Goal: Information Seeking & Learning: Learn about a topic

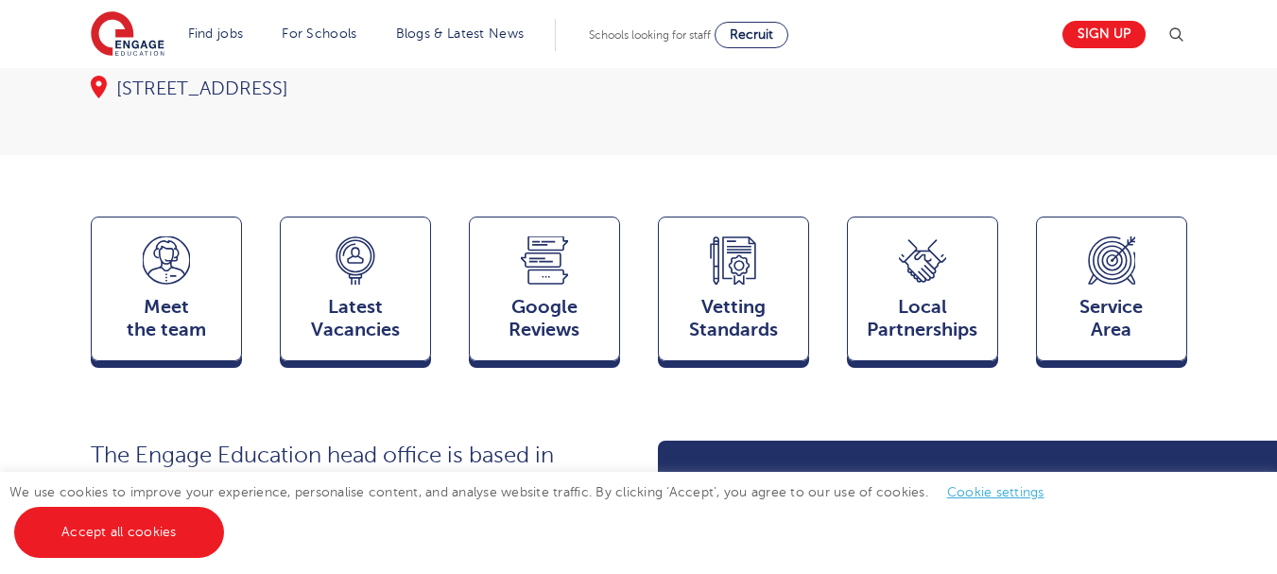
scroll to position [493, 0]
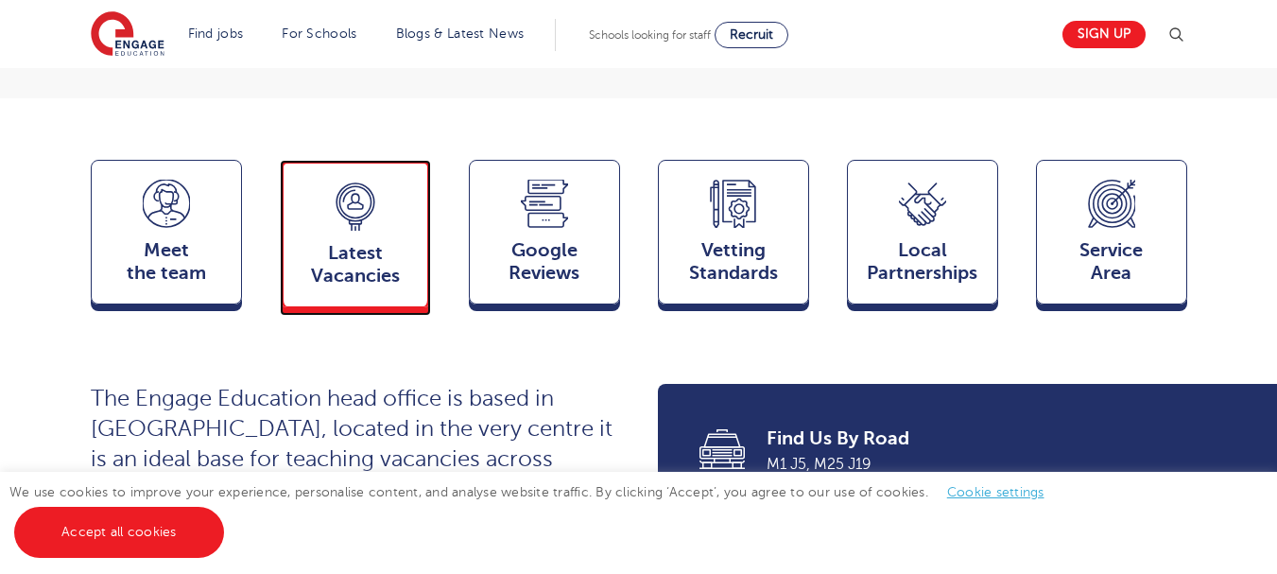
click at [393, 242] on span "Latest Vacancies" at bounding box center [355, 264] width 125 height 45
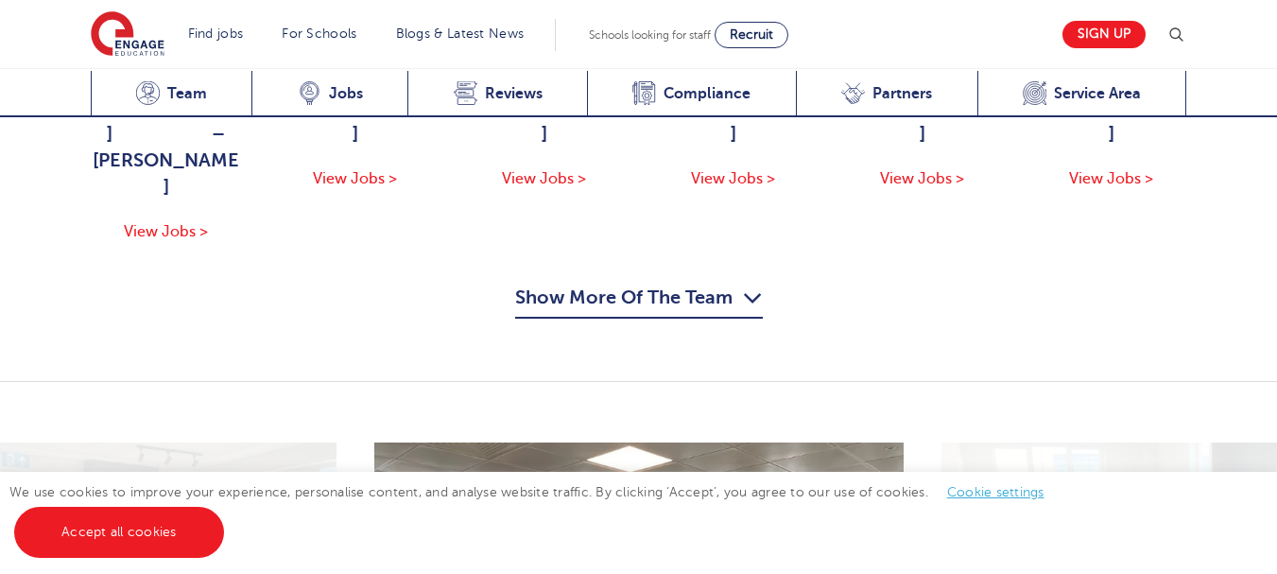
scroll to position [1992, 0]
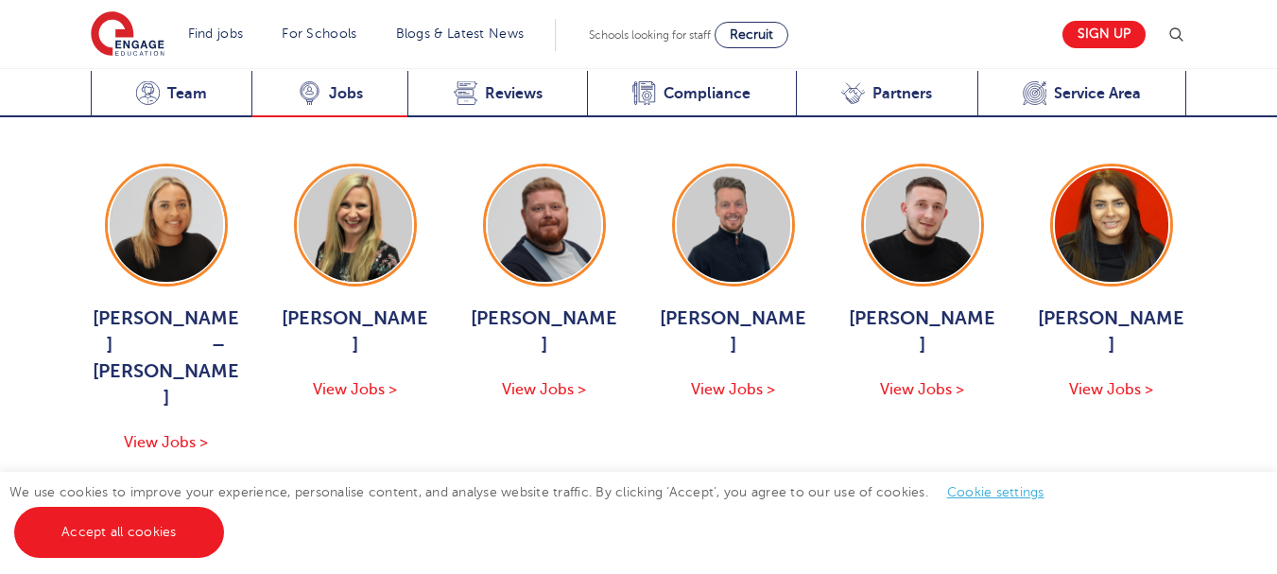
click at [338, 90] on span "Jobs" at bounding box center [346, 93] width 34 height 19
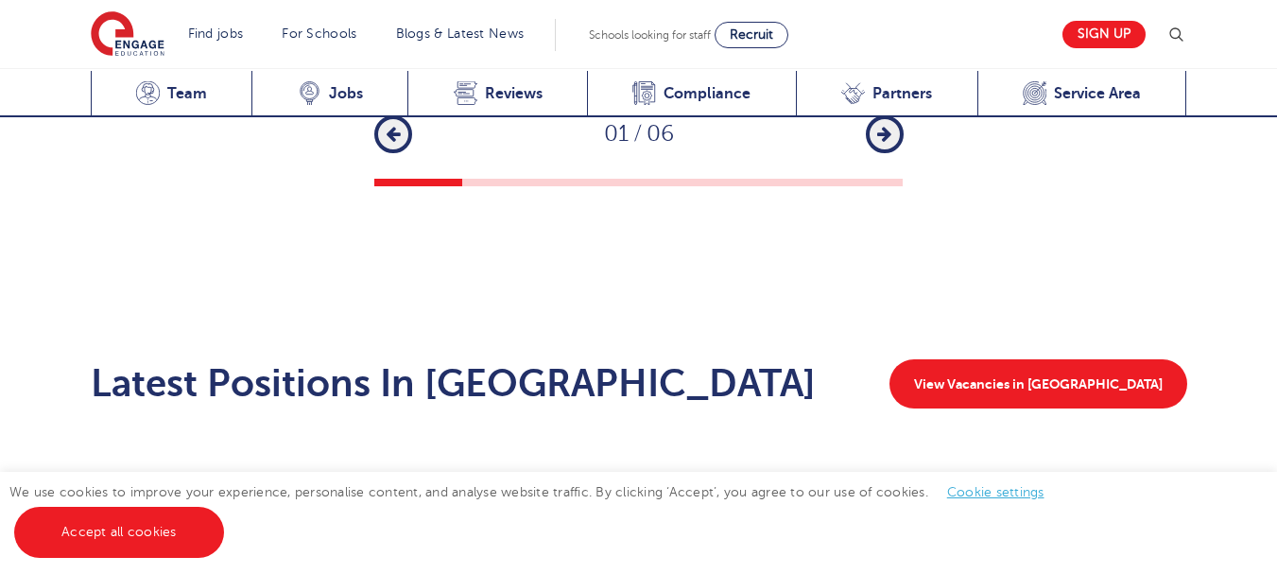
scroll to position [2992, 0]
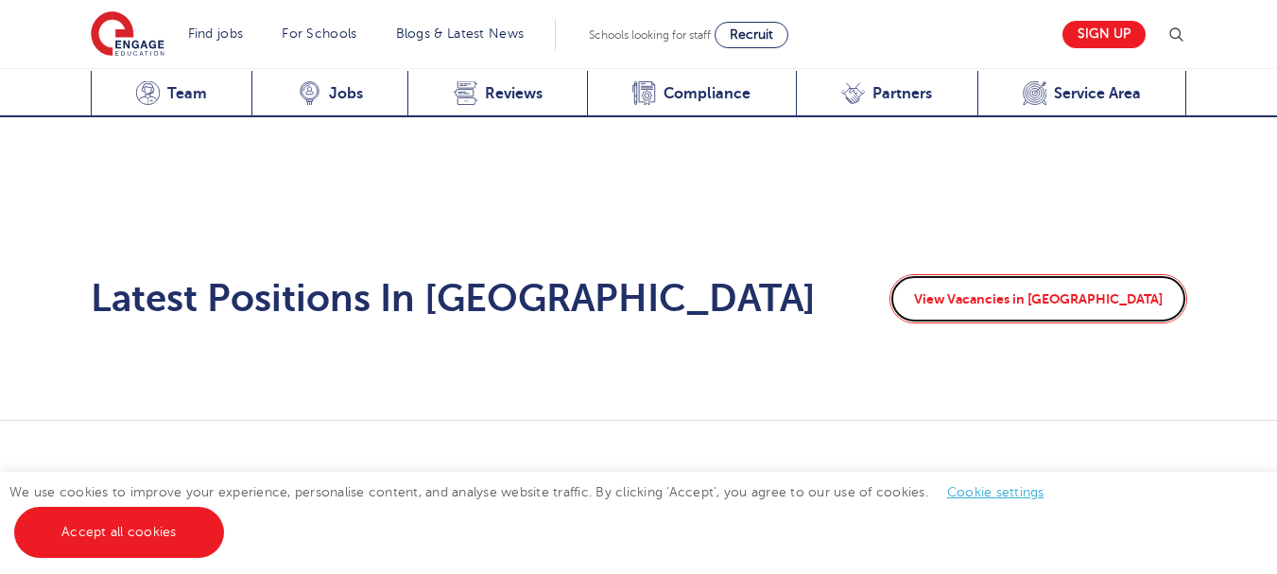
click at [1119, 274] on link "View Vacancies in [GEOGRAPHIC_DATA]" at bounding box center [1038, 298] width 298 height 49
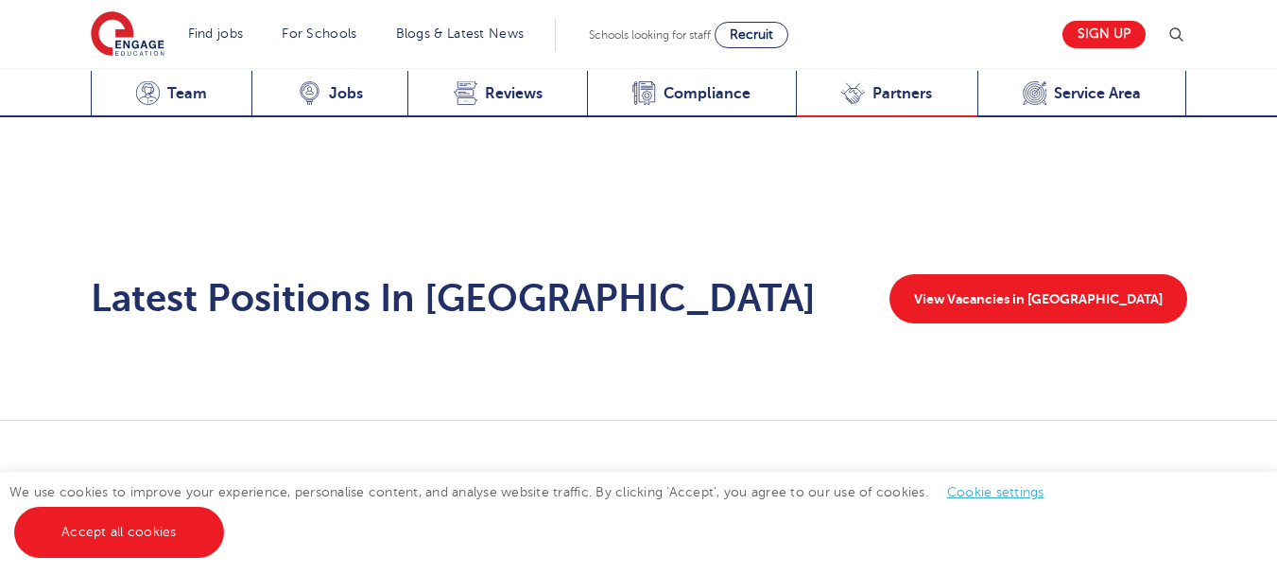
scroll to position [2992, 0]
click at [1103, 100] on span "Service Area" at bounding box center [1097, 93] width 87 height 19
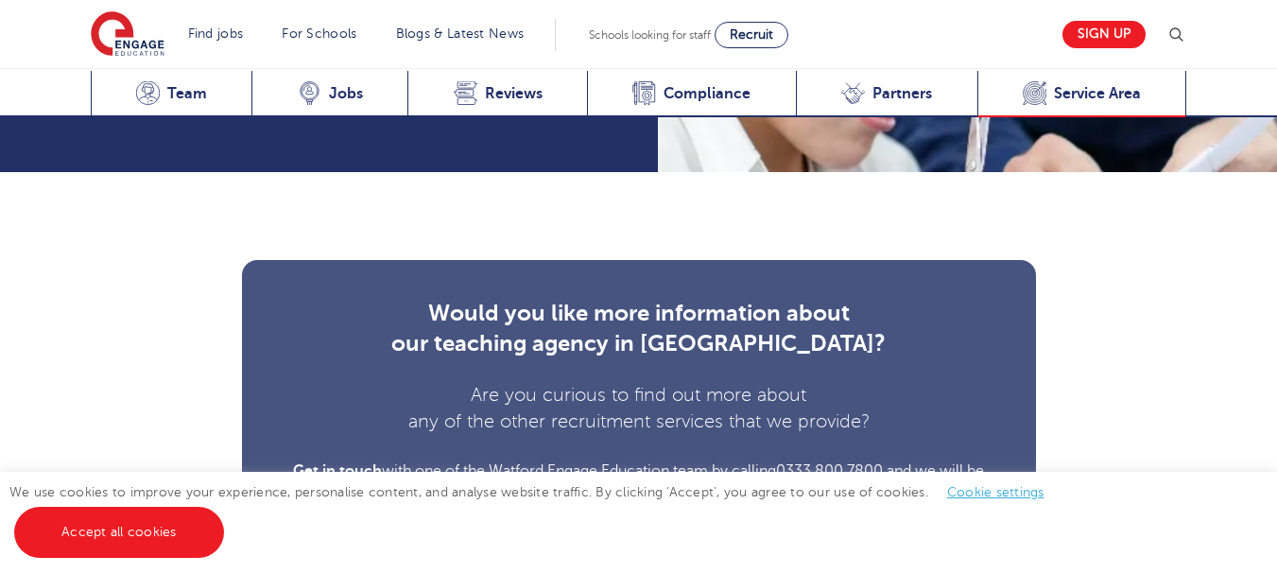
scroll to position [6801, 0]
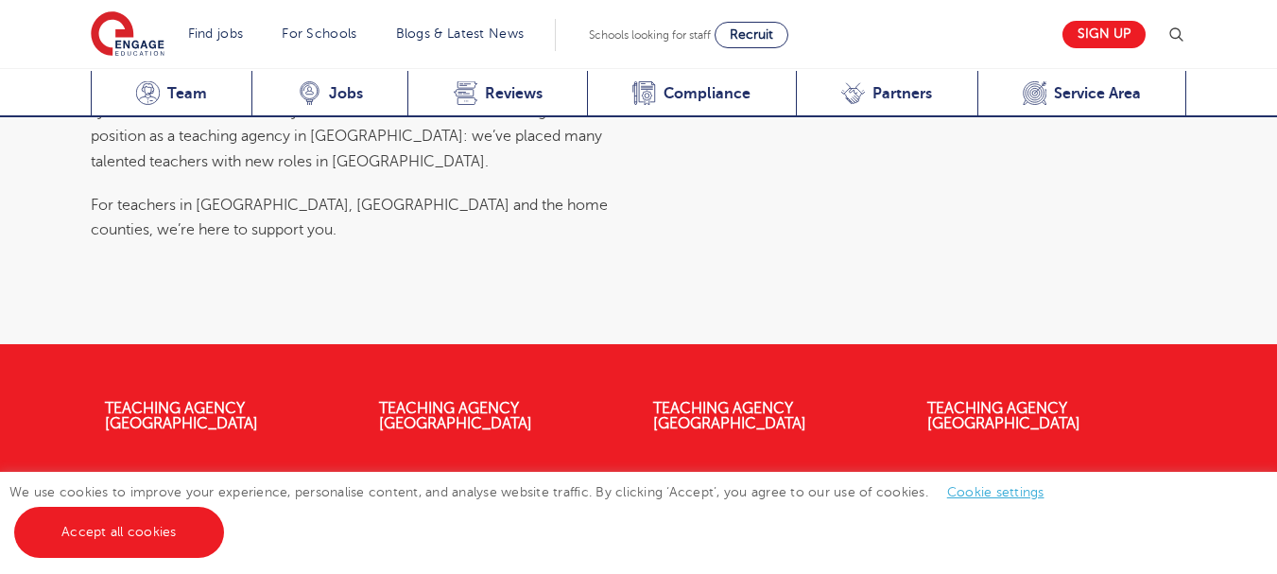
scroll to position [7462, 0]
